Goal: Answer question/provide support

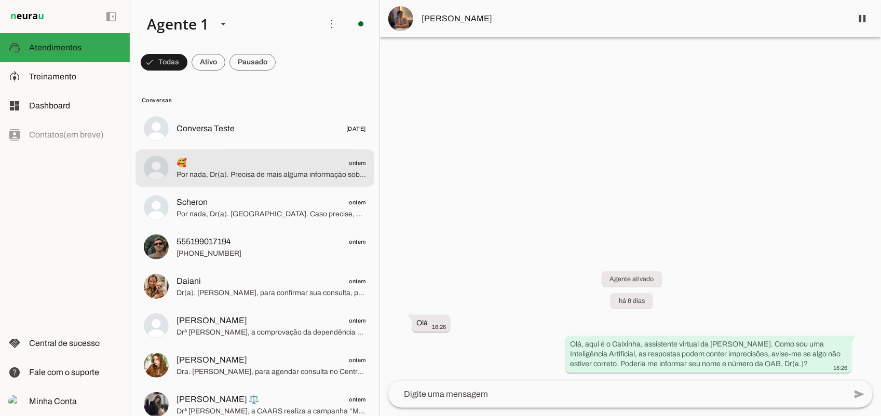
click at [218, 174] on span "Por nada, Dr(a). Precisa de mais alguma informação sobre os serviços da CAARS?" at bounding box center [270, 174] width 189 height 10
